Goal: Task Accomplishment & Management: Manage account settings

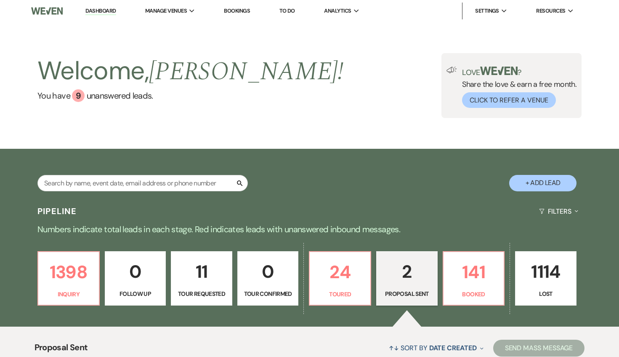
select select "6"
click at [92, 9] on link "Dashboard" at bounding box center [100, 11] width 30 height 8
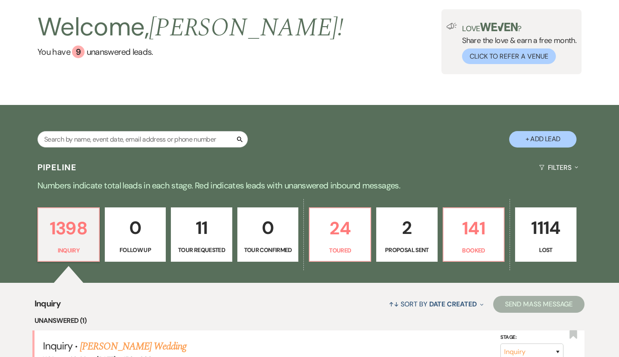
scroll to position [119, 0]
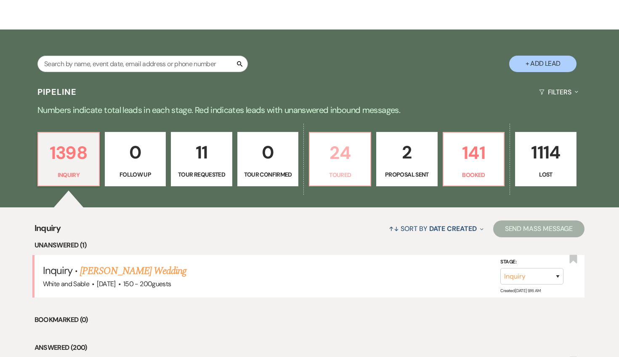
click at [348, 141] on p "24" at bounding box center [340, 153] width 51 height 28
select select "5"
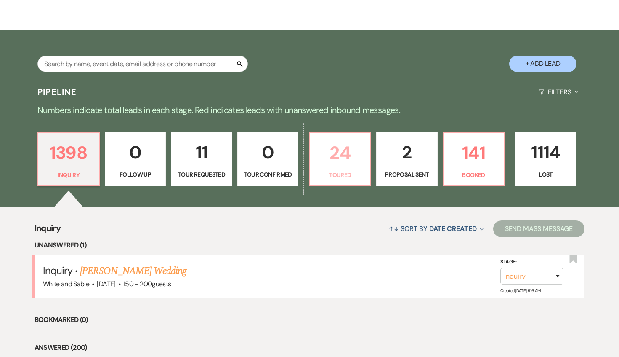
select select "5"
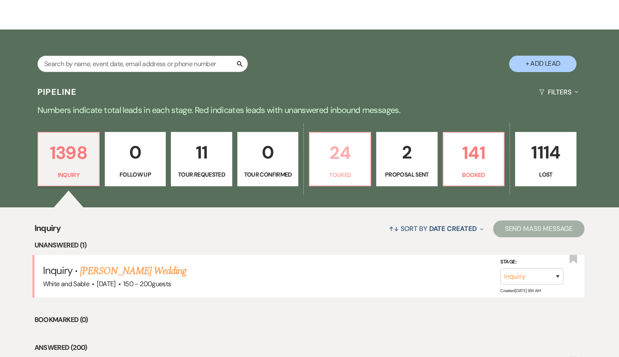
select select "5"
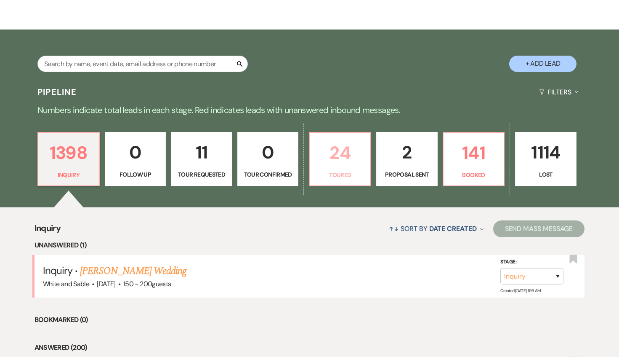
select select "5"
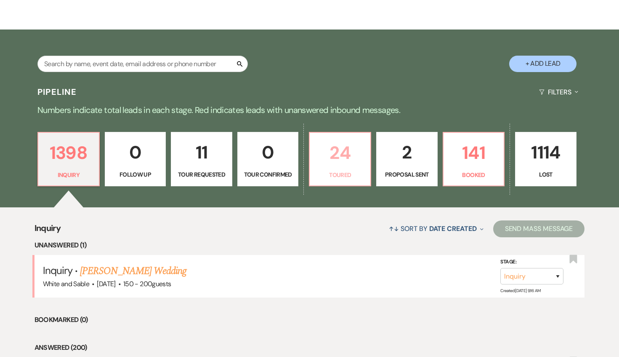
select select "5"
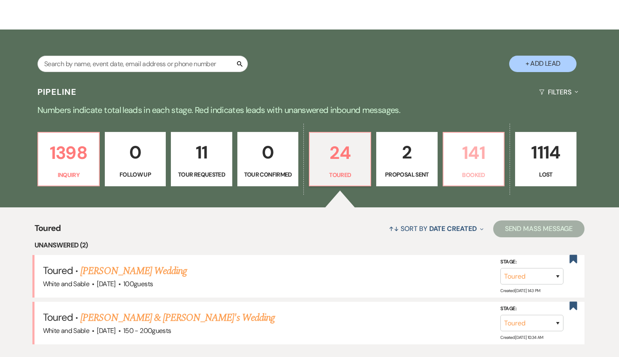
click at [467, 161] on p "141" at bounding box center [474, 153] width 51 height 28
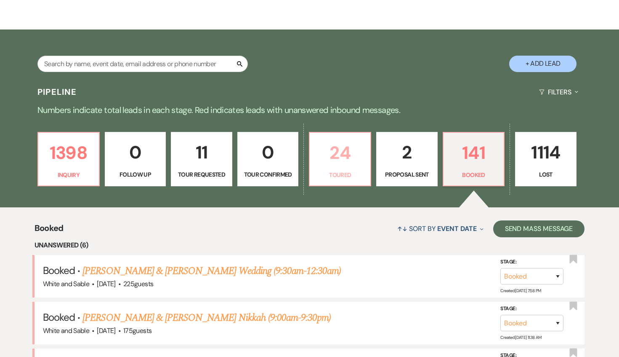
click at [357, 178] on p "Toured" at bounding box center [340, 174] width 51 height 9
select select "5"
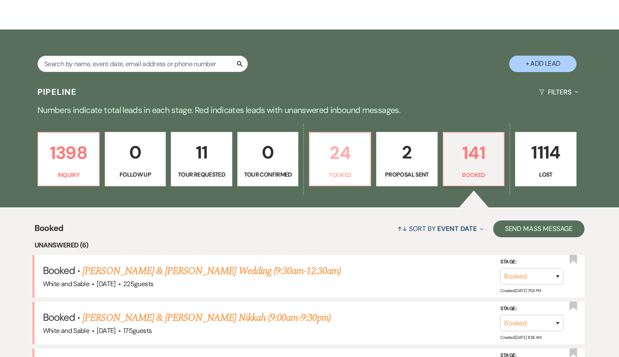
select select "5"
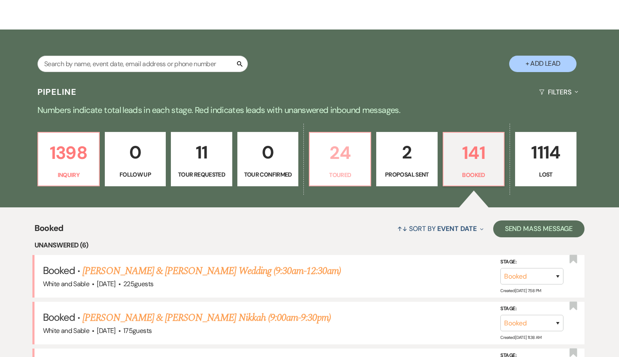
select select "5"
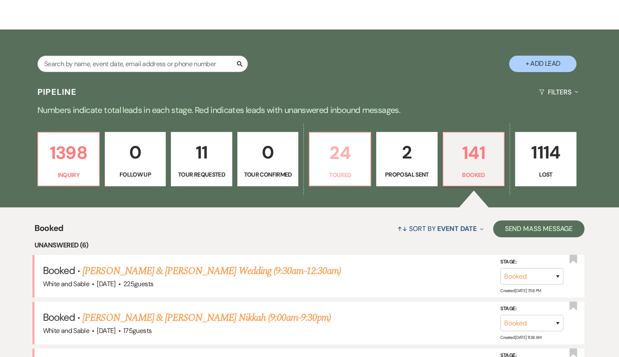
select select "5"
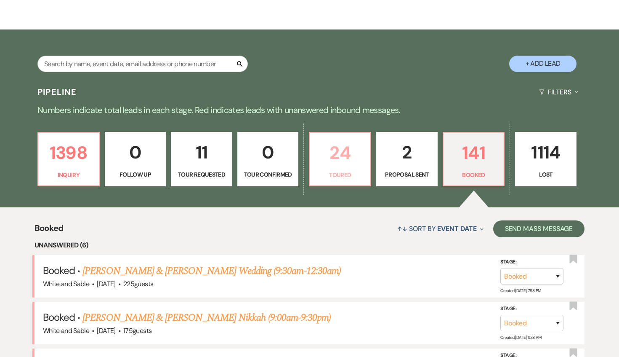
select select "5"
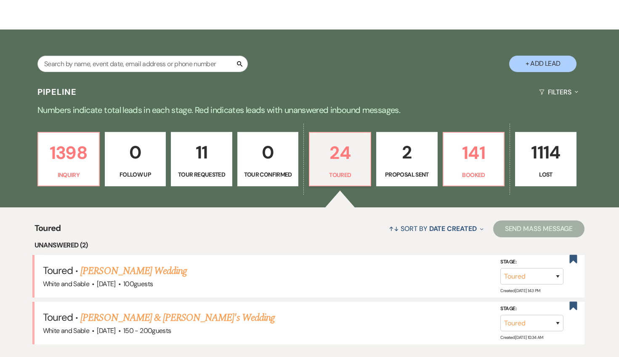
click at [399, 171] on p "Proposal Sent" at bounding box center [407, 174] width 51 height 9
select select "6"
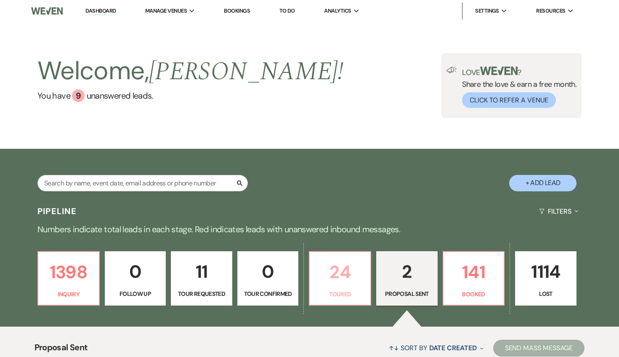
click at [315, 277] on link "24 Toured" at bounding box center [340, 278] width 62 height 55
select select "5"
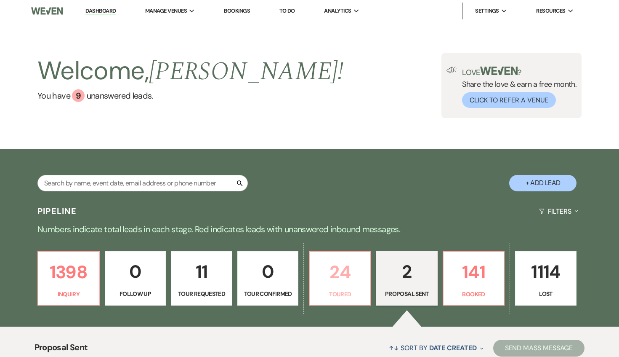
select select "5"
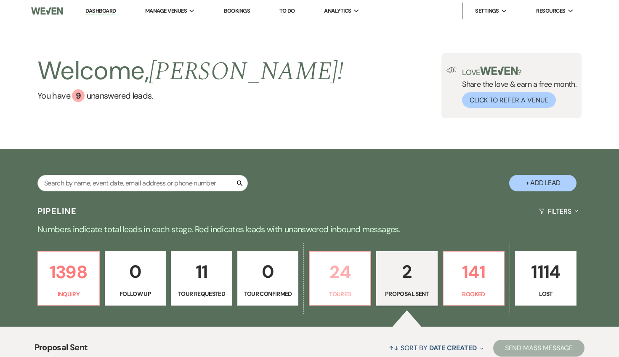
select select "5"
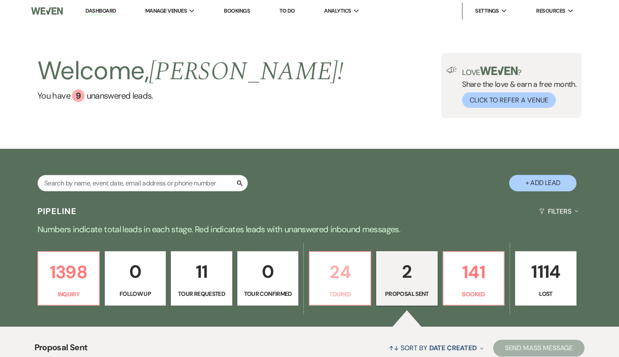
select select "5"
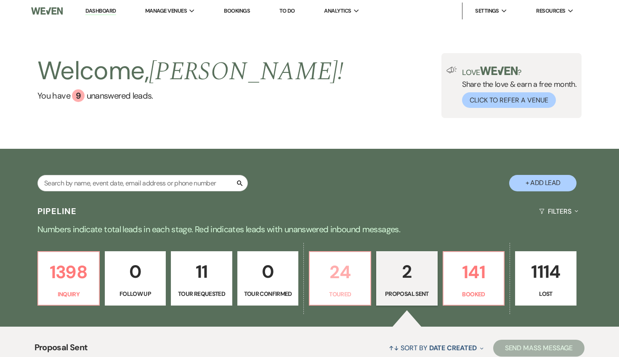
select select "5"
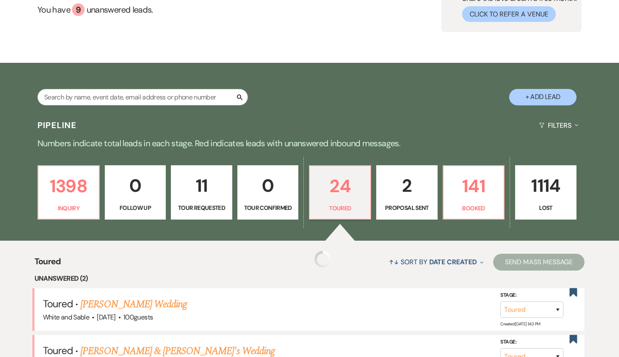
select select "5"
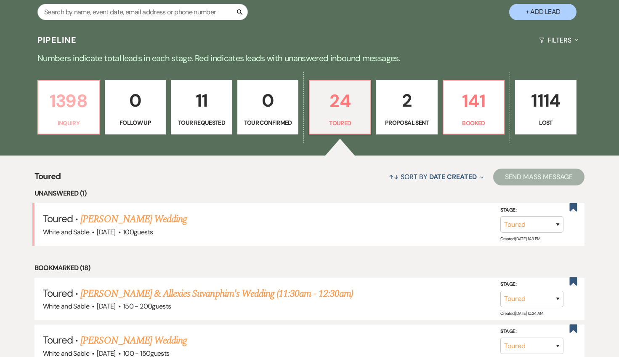
scroll to position [171, 0]
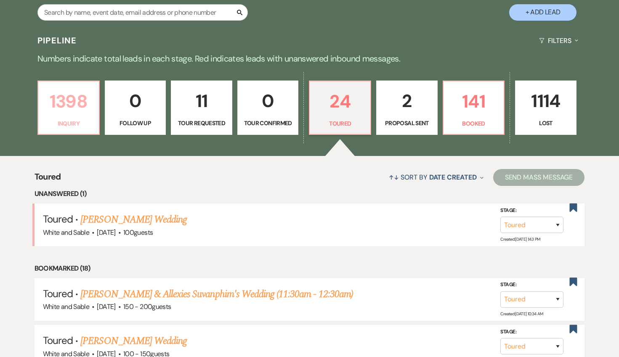
click at [82, 123] on p "Inquiry" at bounding box center [68, 123] width 51 height 9
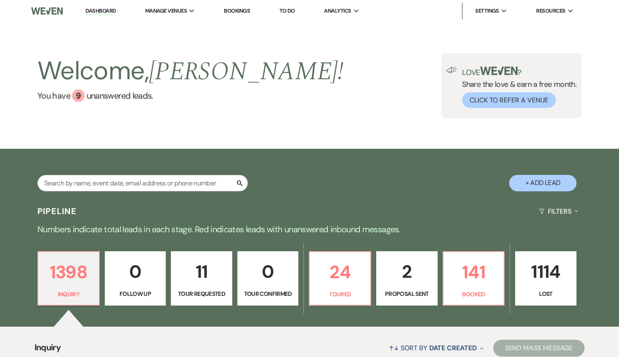
click at [106, 11] on link "Dashboard" at bounding box center [100, 11] width 30 height 8
click at [106, 12] on link "Dashboard" at bounding box center [100, 11] width 30 height 8
